Goal: Information Seeking & Learning: Learn about a topic

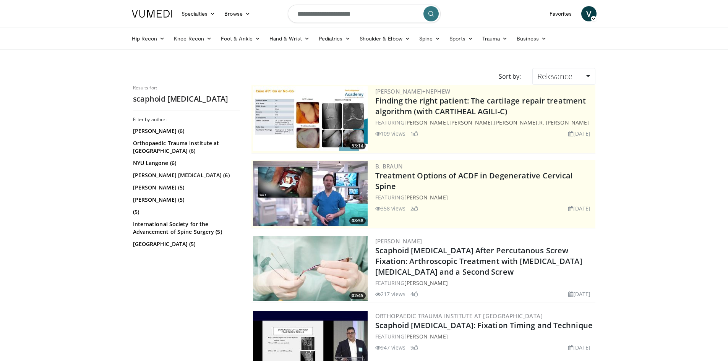
click at [381, 16] on input "**********" at bounding box center [364, 14] width 153 height 18
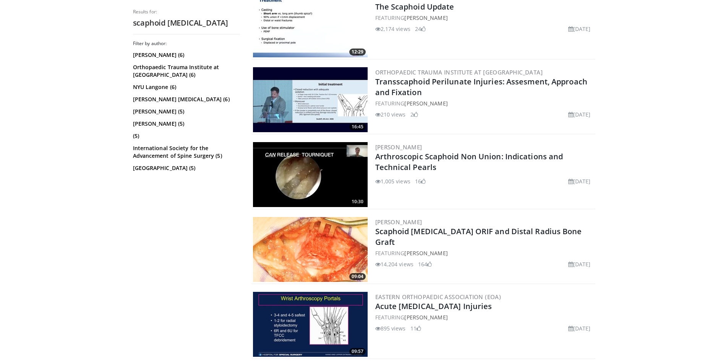
scroll to position [993, 0]
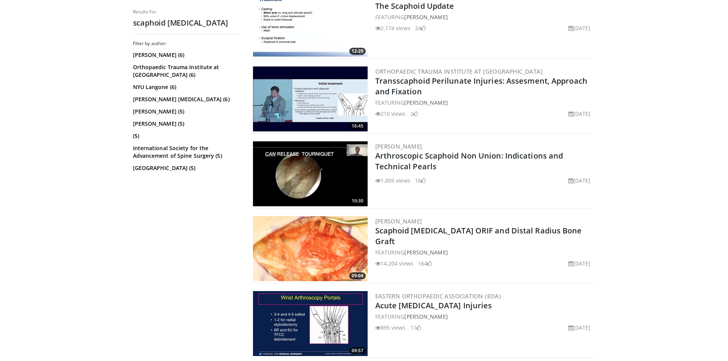
click at [282, 255] on img at bounding box center [310, 248] width 115 height 65
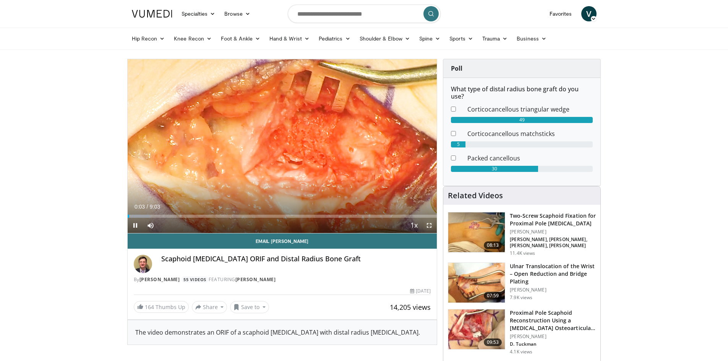
click at [428, 222] on span "Video Player" at bounding box center [428, 225] width 15 height 15
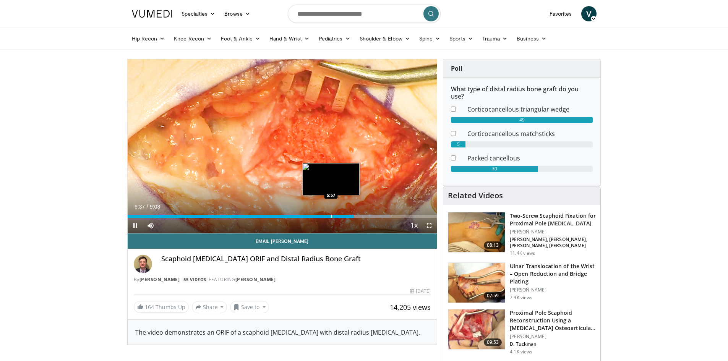
click at [331, 211] on div "Loaded : 84.75% 6:37 5:57" at bounding box center [282, 214] width 309 height 7
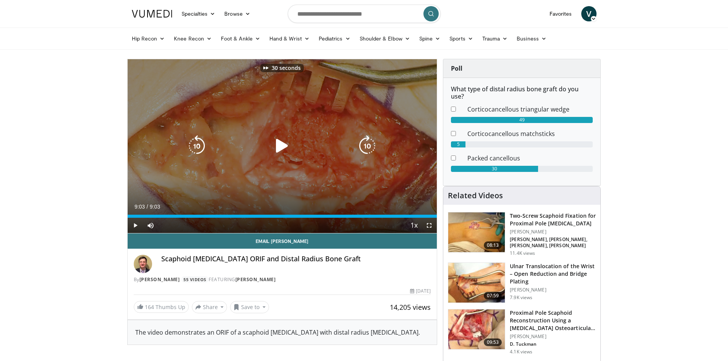
click at [224, 202] on div "30 seconds Tap to unmute" at bounding box center [282, 146] width 309 height 174
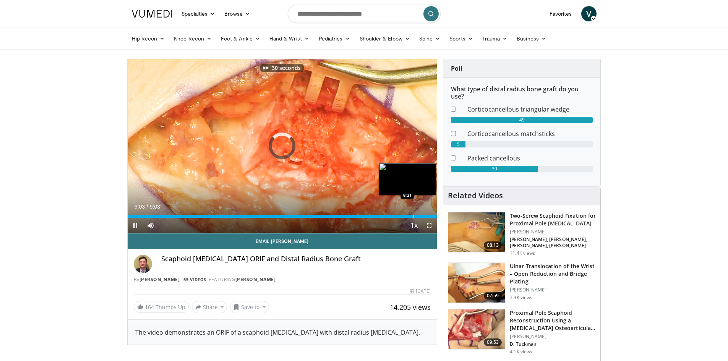
click at [220, 211] on div "Loaded : 0.00% 9:03 8:21" at bounding box center [282, 214] width 309 height 7
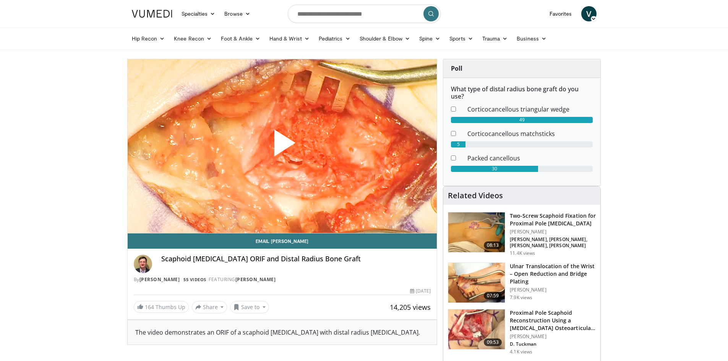
click at [282, 146] on span "Video Player" at bounding box center [282, 146] width 0 height 0
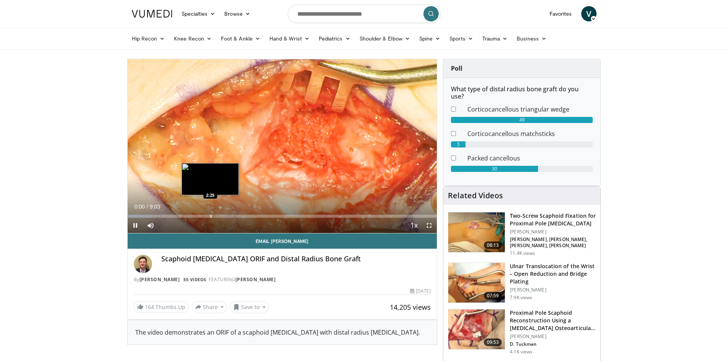
click at [210, 214] on div "Loaded : 7.29% 0:00 2:25" at bounding box center [282, 214] width 309 height 7
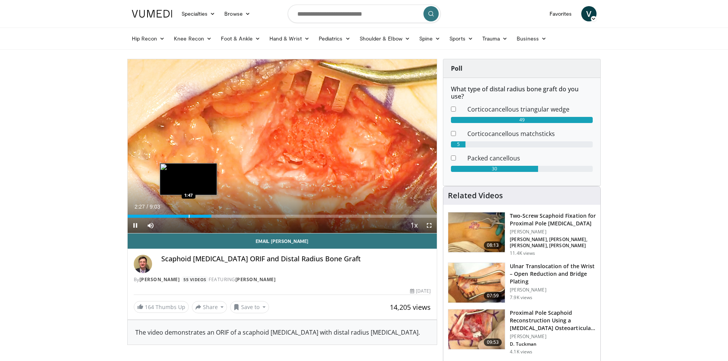
click at [187, 214] on div "Loaded : 36.85% 2:27 1:47" at bounding box center [282, 214] width 309 height 7
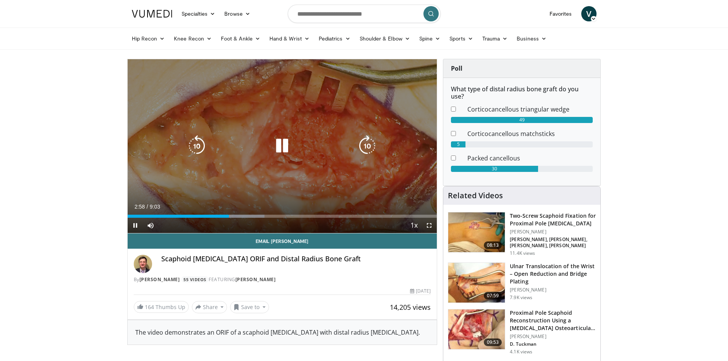
click at [293, 139] on div "Video Player" at bounding box center [282, 145] width 186 height 15
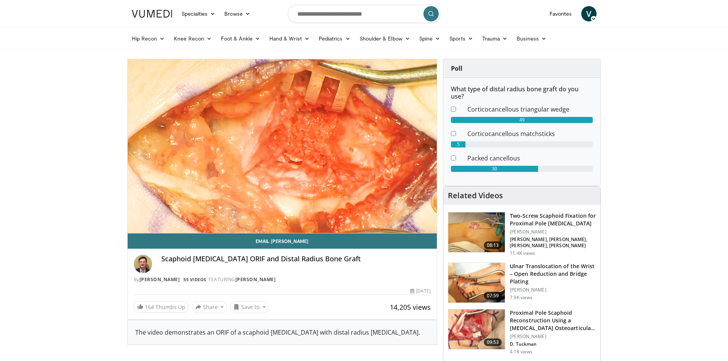
click at [338, 164] on div "30 seconds Tap to unmute" at bounding box center [282, 146] width 309 height 174
